Goal: Task Accomplishment & Management: Manage account settings

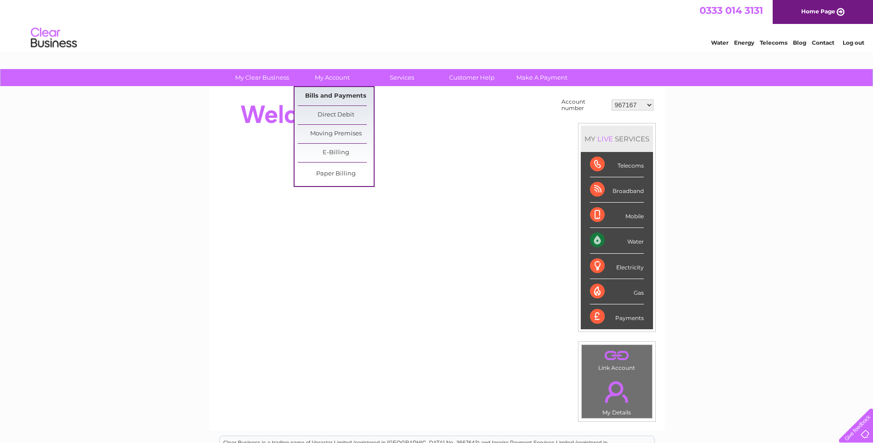
click at [352, 95] on link "Bills and Payments" at bounding box center [336, 96] width 76 height 18
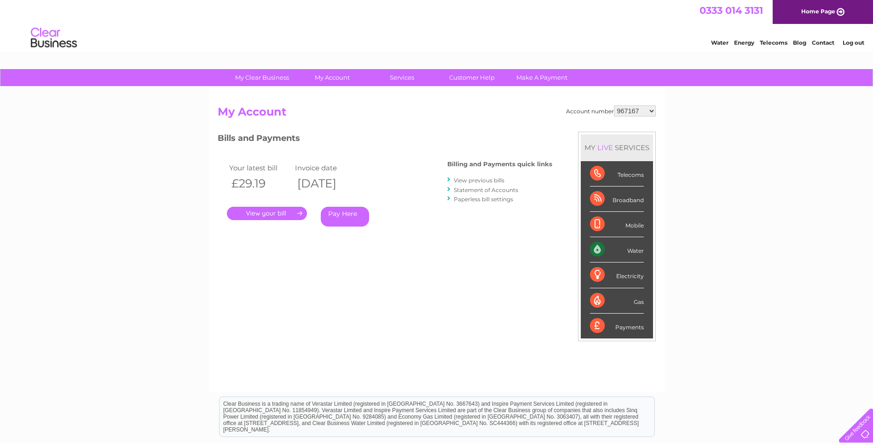
click at [269, 212] on link "." at bounding box center [267, 213] width 80 height 13
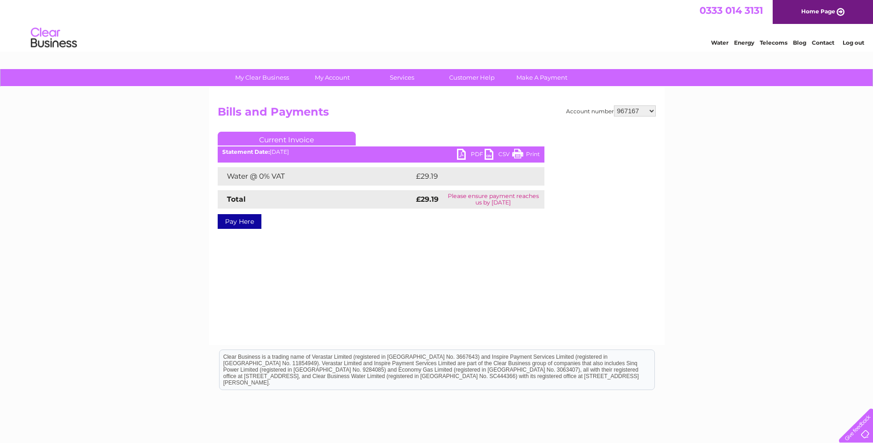
click at [477, 156] on link "PDF" at bounding box center [471, 155] width 28 height 13
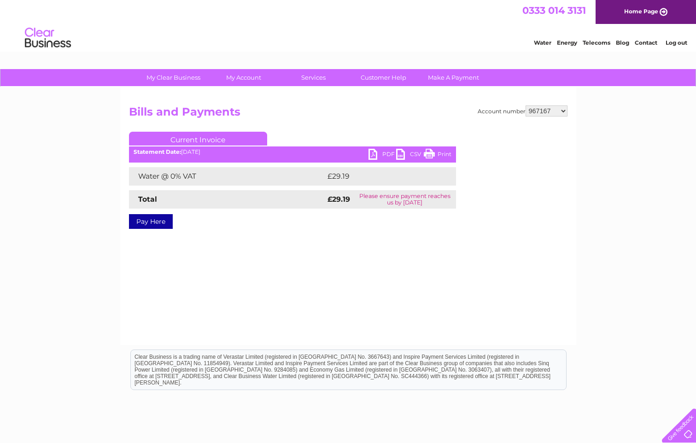
click at [561, 112] on select "967167 967195 967206 967223 967241 967243 967244 967247 967248 967250 969165 98…" at bounding box center [546, 110] width 42 height 11
select select "967195"
click at [525, 105] on select "967167 967195 967206 967223 967241 967243 967244 967247 967248 967250 969165 98…" at bounding box center [546, 110] width 42 height 11
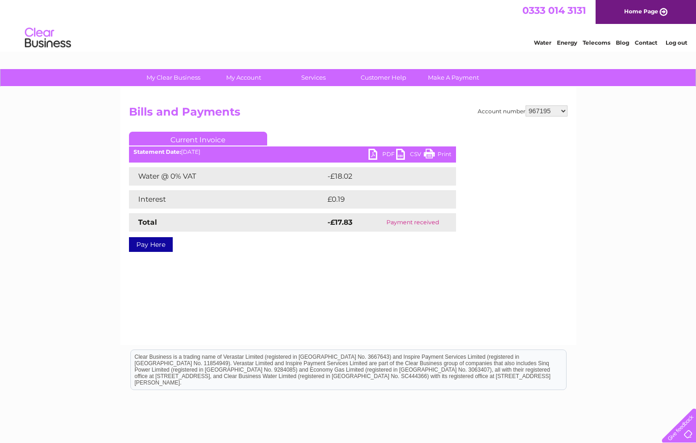
click at [388, 151] on link "PDF" at bounding box center [382, 155] width 28 height 13
click at [386, 153] on link "PDF" at bounding box center [382, 155] width 28 height 13
click at [564, 112] on select "967167 967195 967206 967223 967241 967243 967244 967247 967248 967250 969165 98…" at bounding box center [546, 110] width 42 height 11
select select "967206"
click at [525, 105] on select "967167 967195 967206 967223 967241 967243 967244 967247 967248 967250 969165 98…" at bounding box center [546, 110] width 42 height 11
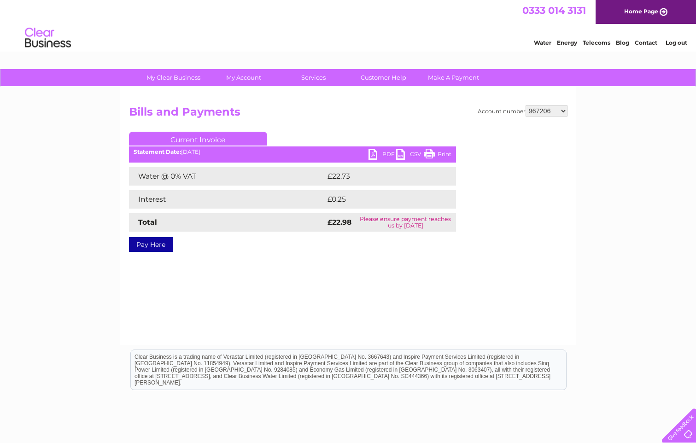
click at [382, 150] on link "PDF" at bounding box center [382, 155] width 28 height 13
click at [562, 109] on select "967167 967195 967206 967223 967241 967243 967244 967247 967248 967250 969165 98…" at bounding box center [546, 110] width 42 height 11
select select "967223"
click at [525, 105] on select "967167 967195 967206 967223 967241 967243 967244 967247 967248 967250 969165 98…" at bounding box center [546, 110] width 42 height 11
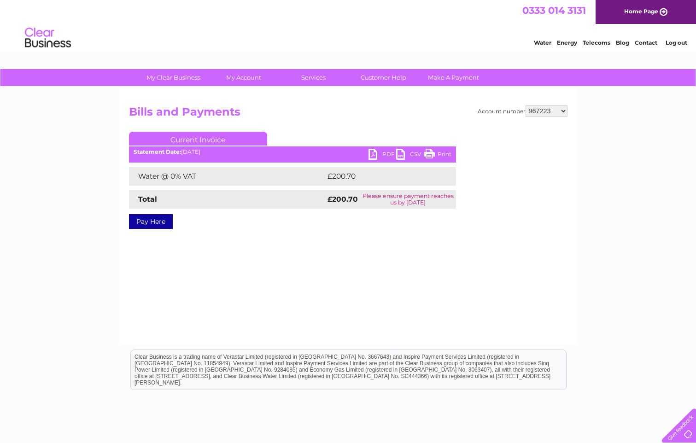
click at [390, 153] on link "PDF" at bounding box center [382, 155] width 28 height 13
click at [564, 110] on select "967167 967195 967206 967223 967241 967243 967244 967247 967248 967250 969165 98…" at bounding box center [546, 110] width 42 height 11
select select "967241"
click at [525, 105] on select "967167 967195 967206 967223 967241 967243 967244 967247 967248 967250 969165 98…" at bounding box center [546, 110] width 42 height 11
click at [386, 154] on link "PDF" at bounding box center [382, 155] width 28 height 13
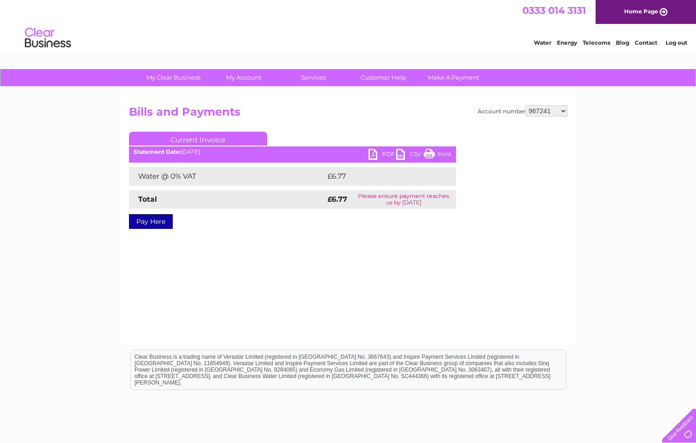
click at [564, 112] on select "967167 967195 967206 967223 967241 967243 967244 967247 967248 967250 969165 98…" at bounding box center [546, 110] width 42 height 11
select select "967243"
click at [525, 105] on select "967167 967195 967206 967223 967241 967243 967244 967247 967248 967250 969165 98…" at bounding box center [546, 110] width 42 height 11
click at [390, 152] on link "PDF" at bounding box center [382, 155] width 28 height 13
click at [565, 110] on select "967167 967195 967206 967223 967241 967243 967244 967247 967248 967250 969165 98…" at bounding box center [546, 110] width 42 height 11
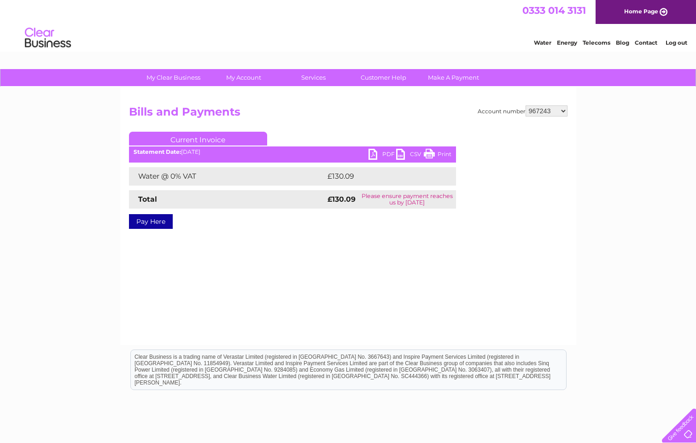
select select "967244"
click at [525, 105] on select "967167 967195 967206 967223 967241 967243 967244 967247 967248 967250 969165 98…" at bounding box center [546, 110] width 42 height 11
click at [388, 155] on link "PDF" at bounding box center [382, 155] width 28 height 13
click at [564, 112] on select "967167 967195 967206 967223 967241 967243 967244 967247 967248 967250 969165 98…" at bounding box center [546, 110] width 42 height 11
select select "967247"
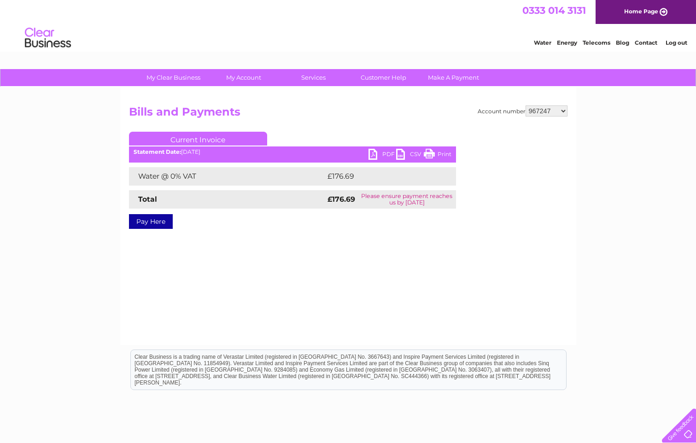
click at [525, 105] on select "967167 967195 967206 967223 967241 967243 967244 967247 967248 967250 969165 98…" at bounding box center [546, 110] width 42 height 11
click at [384, 152] on link "PDF" at bounding box center [382, 155] width 28 height 13
click at [563, 111] on select "967167 967195 967206 967223 967241 967243 967244 967247 967248 967250 969165 98…" at bounding box center [546, 110] width 42 height 11
select select "967248"
click at [525, 105] on select "967167 967195 967206 967223 967241 967243 967244 967247 967248 967250 969165 98…" at bounding box center [546, 110] width 42 height 11
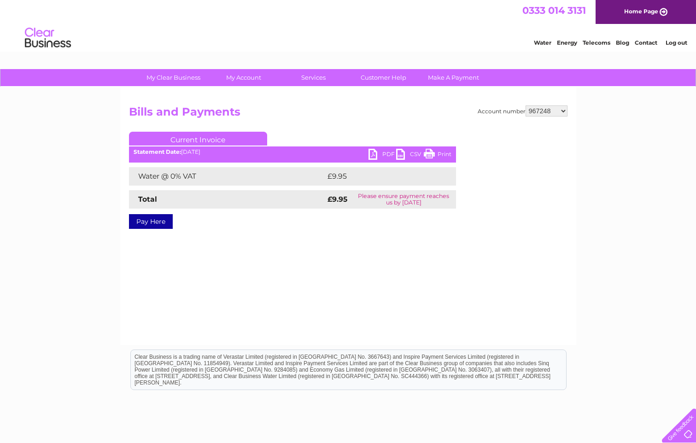
click at [387, 154] on link "PDF" at bounding box center [382, 155] width 28 height 13
click at [562, 111] on select "967167 967195 967206 967223 967241 967243 967244 967247 967248 967250 969165 98…" at bounding box center [546, 110] width 42 height 11
select select "967250"
click at [525, 105] on select "967167 967195 967206 967223 967241 967243 967244 967247 967248 967250 969165 98…" at bounding box center [546, 110] width 42 height 11
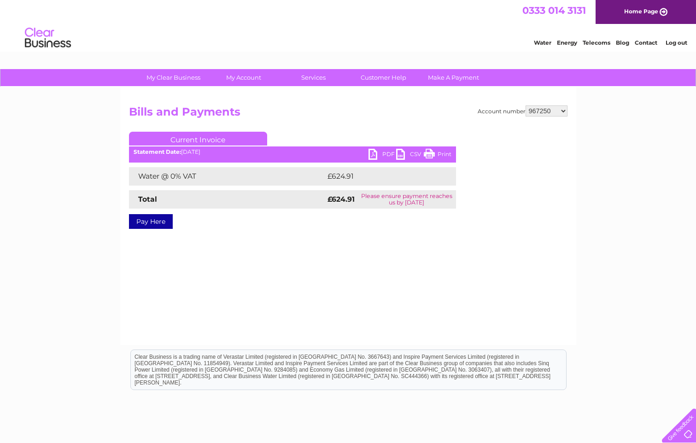
click at [390, 151] on link "PDF" at bounding box center [382, 155] width 28 height 13
click at [565, 112] on select "967167 967195 967206 967223 967241 967243 967244 967247 967248 967250 969165 98…" at bounding box center [546, 110] width 42 height 11
select select "969165"
click at [525, 105] on select "967167 967195 967206 967223 967241 967243 967244 967247 967248 967250 969165 98…" at bounding box center [546, 110] width 42 height 11
click at [385, 152] on link "PDF" at bounding box center [382, 155] width 28 height 13
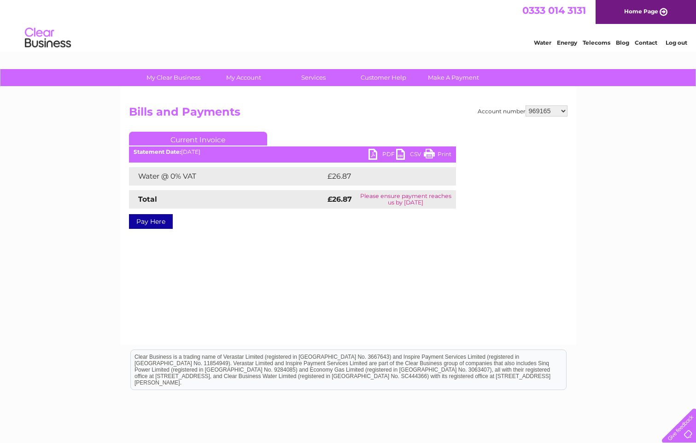
click at [563, 112] on select "967167 967195 967206 967223 967241 967243 967244 967247 967248 967250 969165 98…" at bounding box center [546, 110] width 42 height 11
select select "983458"
click at [525, 105] on select "967167 967195 967206 967223 967241 967243 967244 967247 967248 967250 969165 98…" at bounding box center [546, 110] width 42 height 11
click at [389, 152] on link "PDF" at bounding box center [382, 155] width 28 height 13
click at [565, 110] on select "967167 967195 967206 967223 967241 967243 967244 967247 967248 967250 969165 98…" at bounding box center [546, 110] width 42 height 11
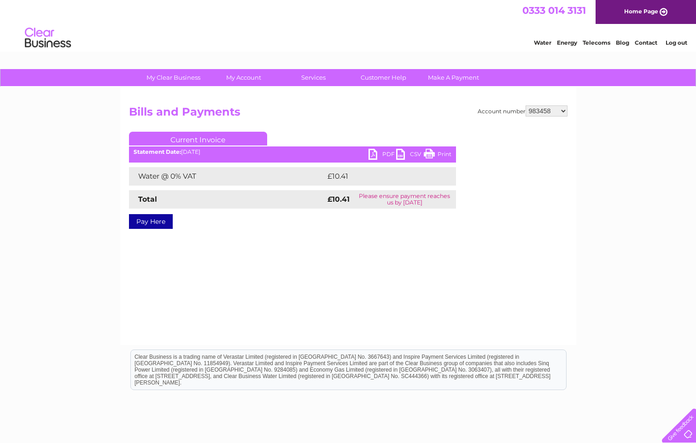
select select "1127811"
click at [525, 105] on select "967167 967195 967206 967223 967241 967243 967244 967247 967248 967250 969165 98…" at bounding box center [546, 110] width 42 height 11
click at [385, 155] on link "PDF" at bounding box center [382, 155] width 28 height 13
click at [560, 111] on select "967167 967195 967206 967223 967241 967243 967244 967247 967248 967250 969165 98…" at bounding box center [546, 110] width 42 height 11
select select "1129858"
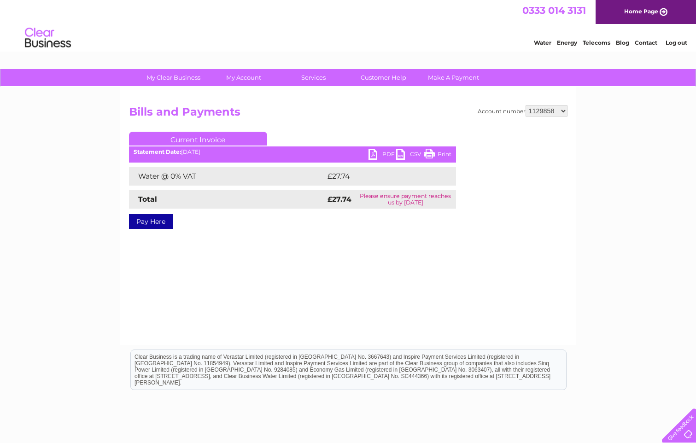
click at [525, 105] on select "967167 967195 967206 967223 967241 967243 967244 967247 967248 967250 969165 98…" at bounding box center [546, 110] width 42 height 11
click at [385, 152] on link "PDF" at bounding box center [382, 155] width 28 height 13
click at [562, 111] on select "967167 967195 967206 967223 967241 967243 967244 967247 967248 967250 969165 98…" at bounding box center [546, 110] width 42 height 11
select select "1151302"
click at [525, 105] on select "967167 967195 967206 967223 967241 967243 967244 967247 967248 967250 969165 98…" at bounding box center [546, 110] width 42 height 11
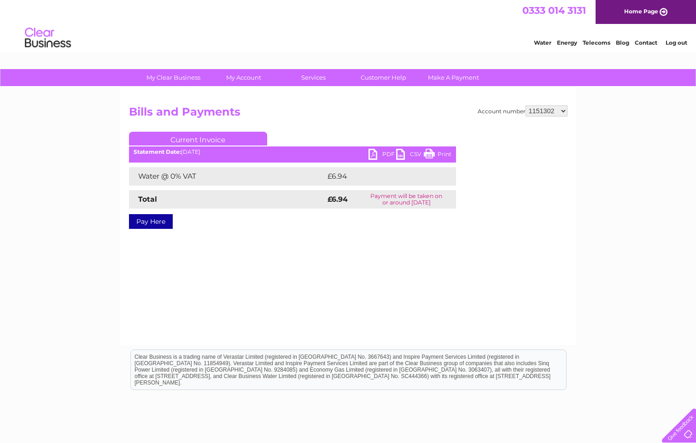
click at [385, 153] on link "PDF" at bounding box center [382, 155] width 28 height 13
click at [562, 111] on select "967167 967195 967206 967223 967241 967243 967244 967247 967248 967250 969165 98…" at bounding box center [546, 110] width 42 height 11
click at [525, 105] on select "967167 967195 967206 967223 967241 967243 967244 967247 967248 967250 969165 98…" at bounding box center [546, 110] width 42 height 11
click at [564, 111] on select "967167 967195 967206 967223 967241 967243 967244 967247 967248 967250 969165 98…" at bounding box center [546, 110] width 42 height 11
select select "30286094"
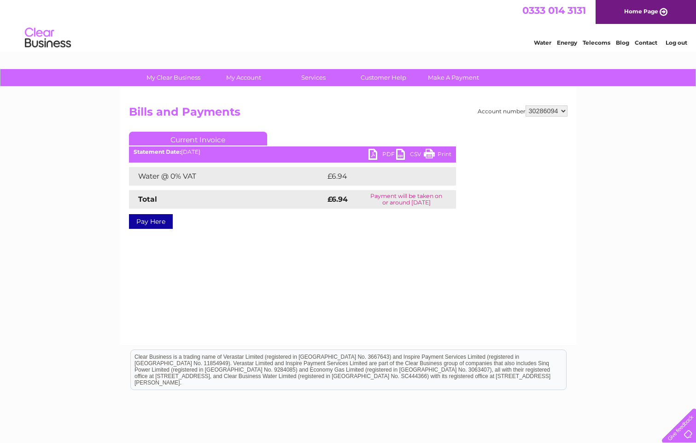
click at [525, 105] on select "967167 967195 967206 967223 967241 967243 967244 967247 967248 967250 969165 98…" at bounding box center [546, 110] width 42 height 11
click at [383, 151] on link "PDF" at bounding box center [382, 155] width 28 height 13
click at [566, 112] on select "967167 967195 967206 967223 967241 967243 967244 967247 967248 967250 969165 98…" at bounding box center [546, 110] width 42 height 11
select select "30286098"
click at [525, 105] on select "967167 967195 967206 967223 967241 967243 967244 967247 967248 967250 969165 98…" at bounding box center [546, 110] width 42 height 11
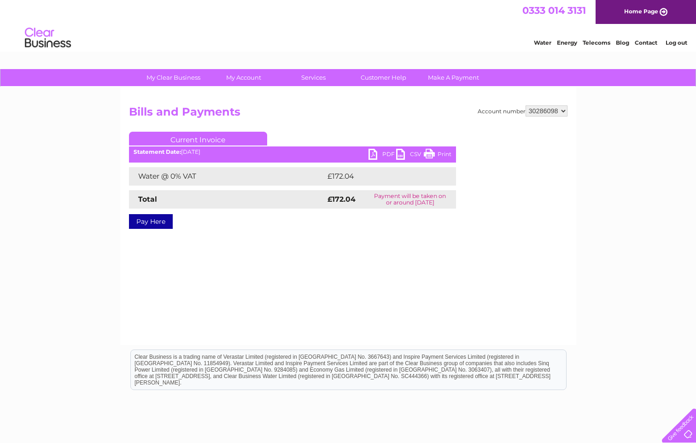
click at [387, 152] on link "PDF" at bounding box center [382, 155] width 28 height 13
click at [564, 111] on select "967167 967195 967206 967223 967241 967243 967244 967247 967248 967250 969165 98…" at bounding box center [546, 110] width 42 height 11
select select "30293743"
click at [525, 105] on select "967167 967195 967206 967223 967241 967243 967244 967247 967248 967250 969165 98…" at bounding box center [546, 110] width 42 height 11
click at [381, 153] on link "PDF" at bounding box center [382, 155] width 28 height 13
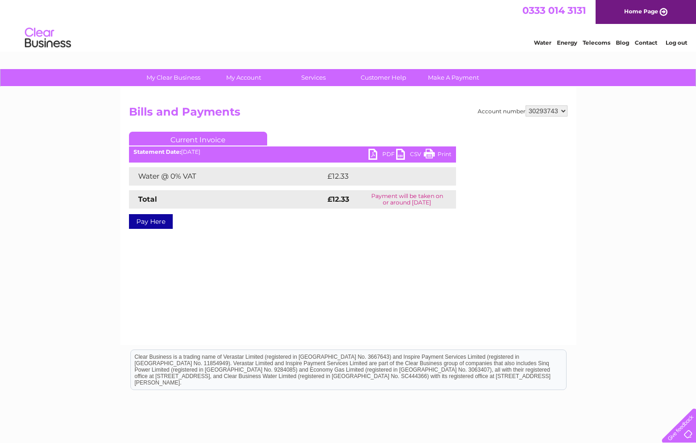
click at [564, 111] on select "967167 967195 967206 967223 967241 967243 967244 967247 967248 967250 969165 98…" at bounding box center [546, 110] width 42 height 11
select select "30293949"
click at [525, 105] on select "967167 967195 967206 967223 967241 967243 967244 967247 967248 967250 969165 98…" at bounding box center [546, 110] width 42 height 11
click at [385, 155] on link "PDF" at bounding box center [382, 155] width 28 height 13
click at [386, 154] on link "PDF" at bounding box center [382, 155] width 28 height 13
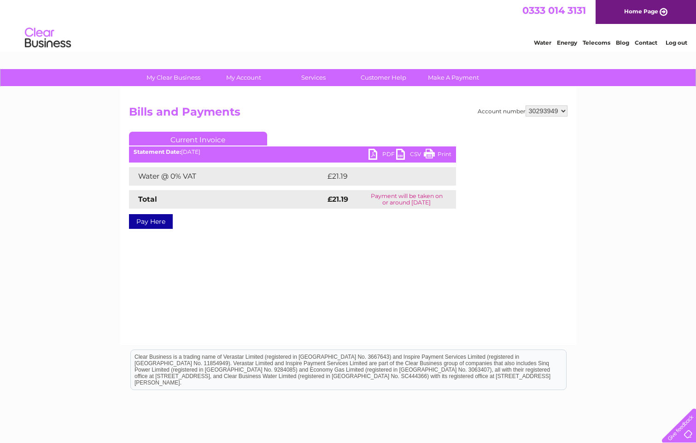
click at [563, 110] on select "967167 967195 967206 967223 967241 967243 967244 967247 967248 967250 969165 98…" at bounding box center [546, 110] width 42 height 11
select select "30293964"
click at [525, 105] on select "967167 967195 967206 967223 967241 967243 967244 967247 967248 967250 969165 98…" at bounding box center [546, 110] width 42 height 11
click at [385, 155] on link "PDF" at bounding box center [382, 155] width 28 height 13
click at [564, 110] on select "967167 967195 967206 967223 967241 967243 967244 967247 967248 967250 969165 98…" at bounding box center [546, 110] width 42 height 11
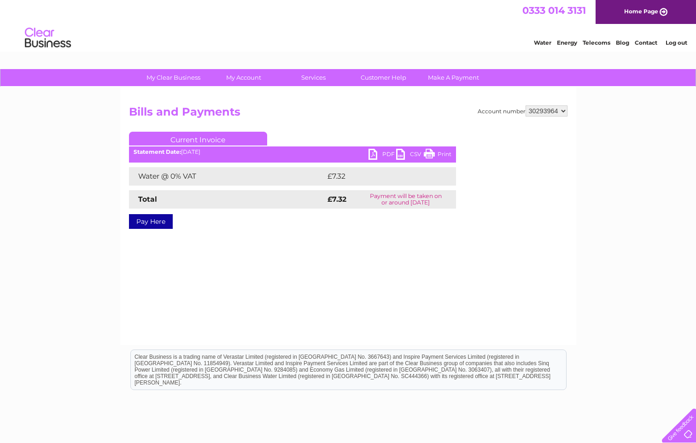
click at [525, 105] on select "967167 967195 967206 967223 967241 967243 967244 967247 967248 967250 969165 98…" at bounding box center [546, 110] width 42 height 11
click at [564, 108] on select "967167 967195 967206 967223 967241 967243 967244 967247 967248 967250 969165 98…" at bounding box center [546, 110] width 42 height 11
select select "30296874"
click at [525, 105] on select "967167 967195 967206 967223 967241 967243 967244 967247 967248 967250 969165 98…" at bounding box center [546, 110] width 42 height 11
click at [386, 153] on link "PDF" at bounding box center [382, 155] width 28 height 13
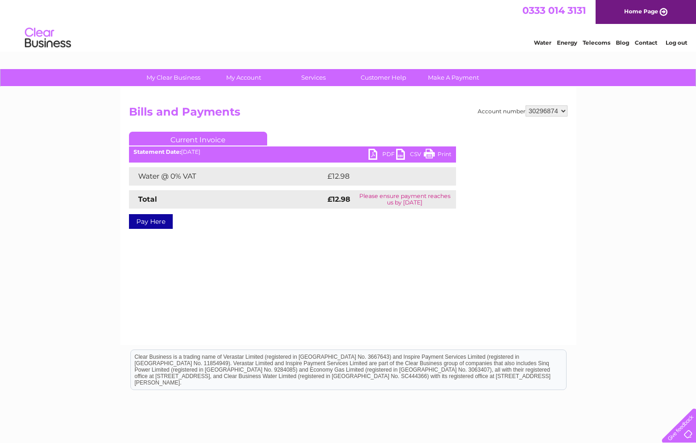
click at [564, 111] on select "967167 967195 967206 967223 967241 967243 967244 967247 967248 967250 969165 98…" at bounding box center [546, 110] width 42 height 11
select select "30302506"
click at [525, 105] on select "967167 967195 967206 967223 967241 967243 967244 967247 967248 967250 969165 98…" at bounding box center [546, 110] width 42 height 11
click at [389, 152] on link "PDF" at bounding box center [382, 155] width 28 height 13
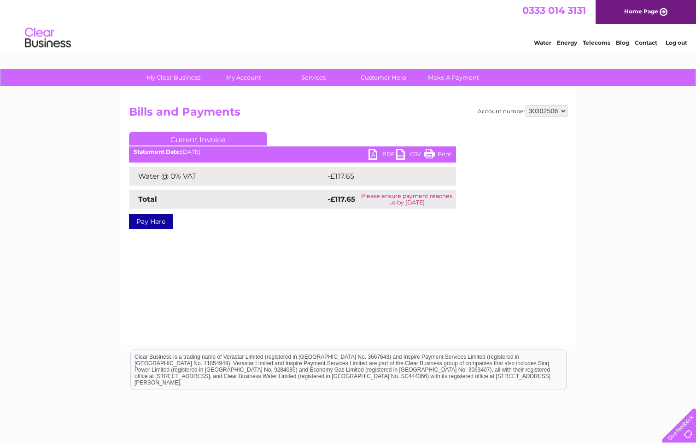
click at [565, 111] on select "967167 967195 967206 967223 967241 967243 967244 967247 967248 967250 969165 98…" at bounding box center [546, 110] width 42 height 11
select select "30308202"
click at [525, 105] on select "967167 967195 967206 967223 967241 967243 967244 967247 967248 967250 969165 98…" at bounding box center [546, 110] width 42 height 11
click at [389, 153] on link "PDF" at bounding box center [382, 155] width 28 height 13
click at [563, 109] on select "967167 967195 967206 967223 967241 967243 967244 967247 967248 967250 969165 98…" at bounding box center [546, 110] width 42 height 11
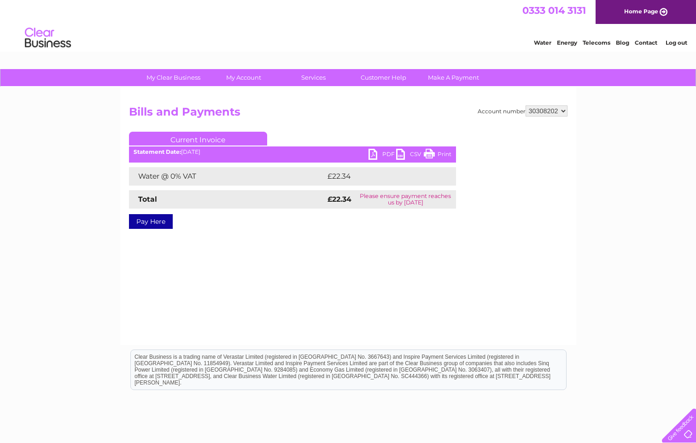
select select "30309412"
click at [525, 105] on select "967167 967195 967206 967223 967241 967243 967244 967247 967248 967250 969165 98…" at bounding box center [546, 110] width 42 height 11
click at [386, 154] on link "PDF" at bounding box center [382, 155] width 28 height 13
click at [561, 112] on select "967167 967195 967206 967223 967241 967243 967244 967247 967248 967250 969165 98…" at bounding box center [546, 110] width 42 height 11
select select "30313062"
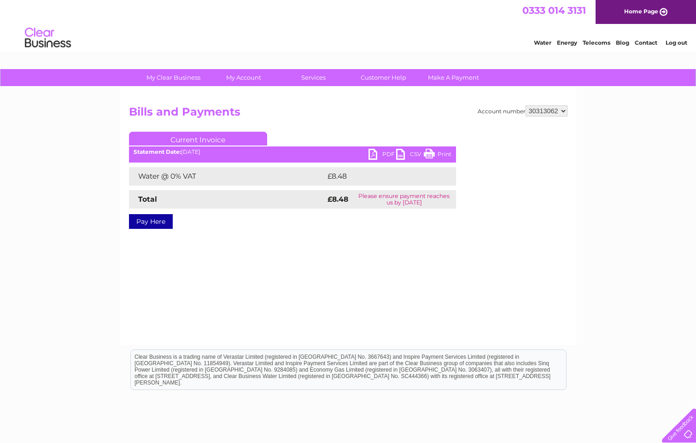
click at [525, 105] on select "967167 967195 967206 967223 967241 967243 967244 967247 967248 967250 969165 98…" at bounding box center [546, 110] width 42 height 11
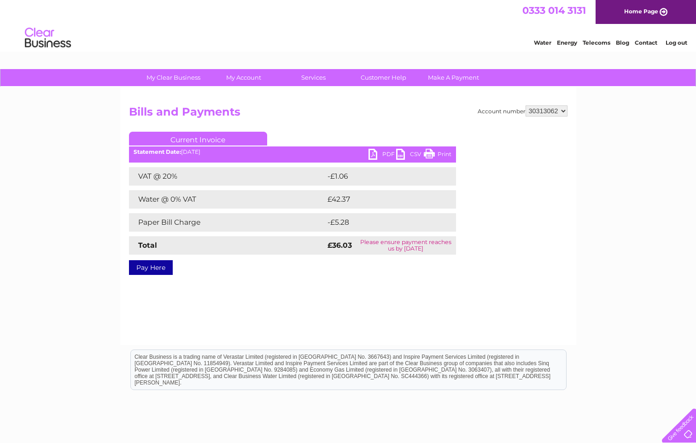
click at [565, 111] on select "967167 967195 967206 967223 967241 967243 967244 967247 967248 967250 969165 98…" at bounding box center [546, 110] width 42 height 11
select select "30314608"
click at [525, 105] on select "967167 967195 967206 967223 967241 967243 967244 967247 967248 967250 969165 98…" at bounding box center [546, 110] width 42 height 11
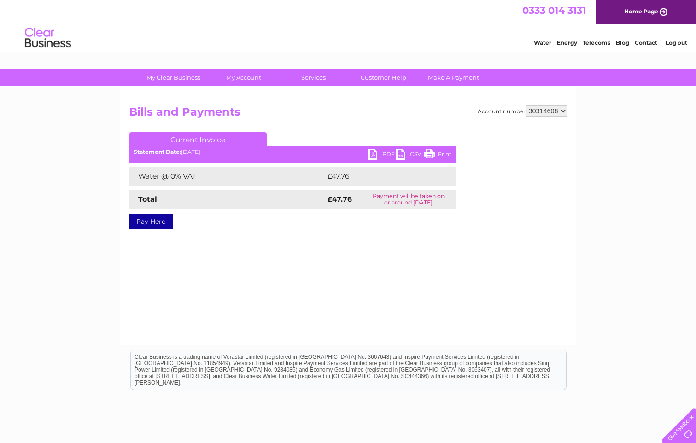
click at [339, 198] on strong "£47.76" at bounding box center [339, 199] width 24 height 9
click at [390, 149] on link "PDF" at bounding box center [382, 155] width 28 height 13
click at [563, 111] on select "967167 967195 967206 967223 967241 967243 967244 967247 967248 967250 969165 98…" at bounding box center [546, 110] width 42 height 11
select select "30316249"
click at [525, 105] on select "967167 967195 967206 967223 967241 967243 967244 967247 967248 967250 969165 98…" at bounding box center [546, 110] width 42 height 11
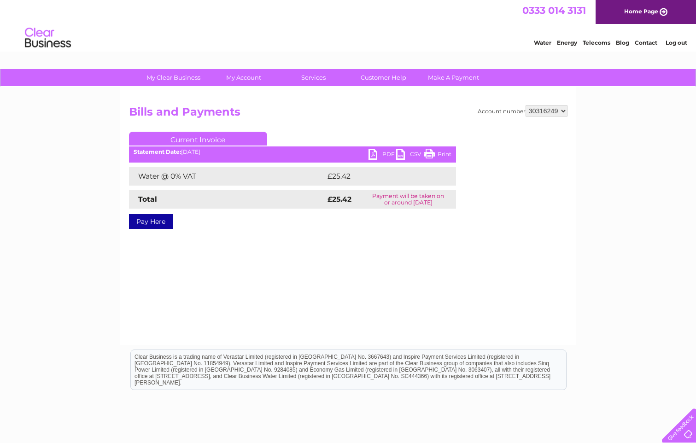
click at [387, 152] on link "PDF" at bounding box center [382, 155] width 28 height 13
click at [564, 111] on select "967167 967195 967206 967223 967241 967243 967244 967247 967248 967250 969165 98…" at bounding box center [546, 110] width 42 height 11
select select "30318280"
click at [525, 105] on select "967167 967195 967206 967223 967241 967243 967244 967247 967248 967250 969165 98…" at bounding box center [546, 110] width 42 height 11
click at [382, 154] on link "PDF" at bounding box center [382, 155] width 28 height 13
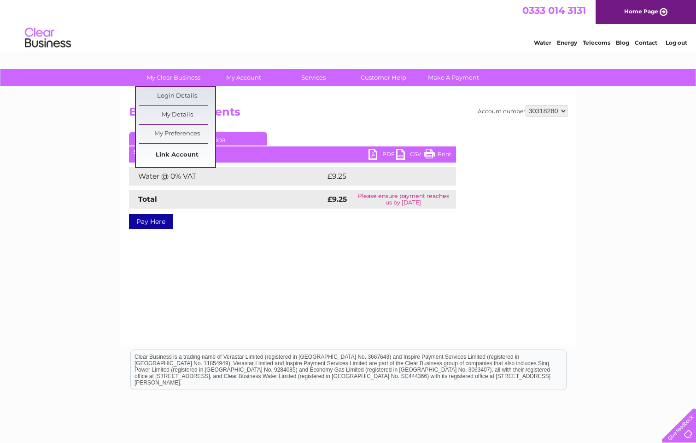
click at [182, 157] on link "Link Account" at bounding box center [177, 155] width 76 height 18
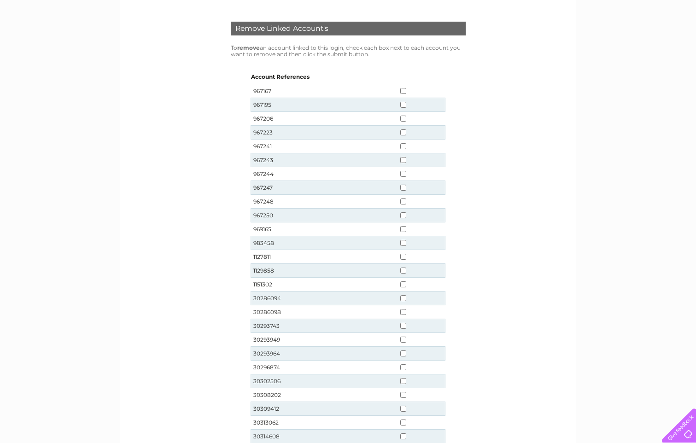
click at [402, 269] on input "checkbox" at bounding box center [403, 271] width 6 height 6
checkbox input "true"
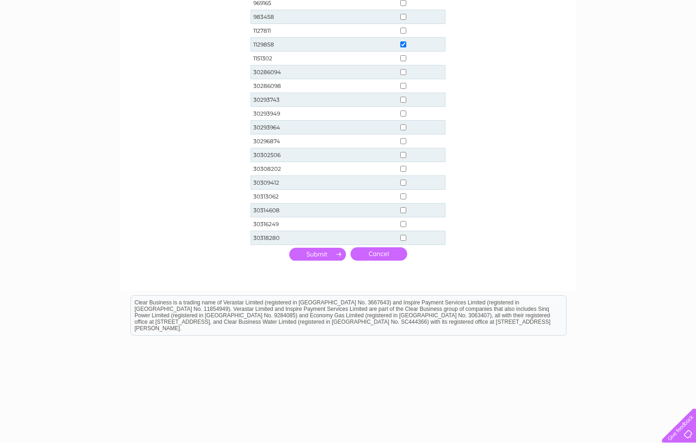
scroll to position [376, 0]
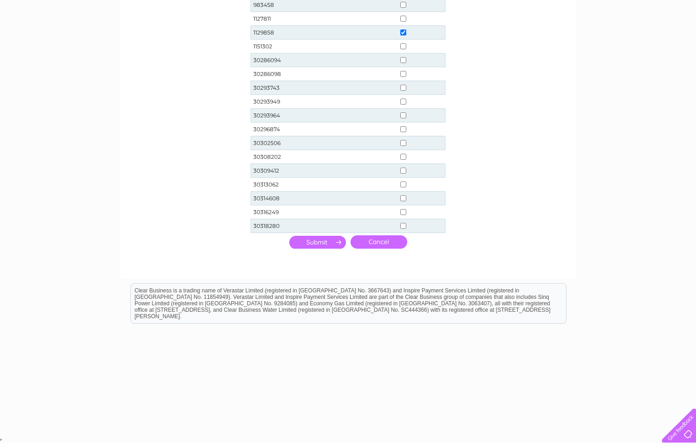
click at [312, 242] on input "submit" at bounding box center [317, 242] width 57 height 13
